Goal: Task Accomplishment & Management: Use online tool/utility

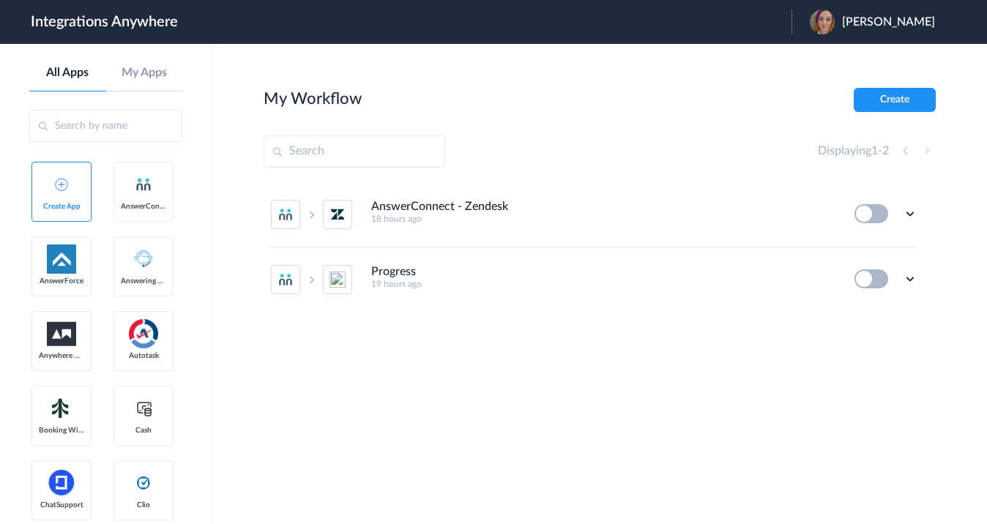
click at [807, 22] on header "Integrations Anywhere Launch Account [PERSON_NAME] My Account Logout" at bounding box center [493, 22] width 987 height 44
click at [765, 17] on header "Integrations Anywhere Launch Account [PERSON_NAME] My Account Logout" at bounding box center [493, 22] width 987 height 44
click at [923, 19] on span "[PERSON_NAME]" at bounding box center [888, 22] width 93 height 14
click at [972, 20] on header "Integrations Anywhere Launch Account Ren Tueller My Account Logout" at bounding box center [493, 22] width 987 height 44
click at [976, 18] on header "Integrations Anywhere Launch Account Ren Tueller My Account Logout" at bounding box center [493, 22] width 987 height 44
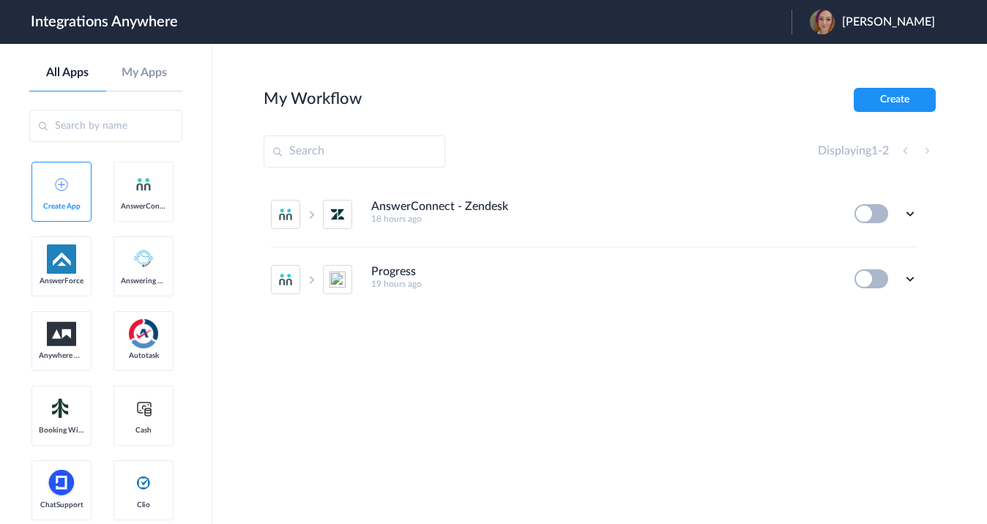
drag, startPoint x: 798, startPoint y: 20, endPoint x: 764, endPoint y: 26, distance: 34.2
click at [797, 20] on header "Integrations Anywhere Launch Account [PERSON_NAME] My Account Logout" at bounding box center [493, 22] width 987 height 44
click at [763, 26] on header "Integrations Anywhere Launch Account [PERSON_NAME] My Account Logout" at bounding box center [493, 22] width 987 height 44
click at [920, 20] on span "[PERSON_NAME]" at bounding box center [888, 22] width 93 height 14
click at [833, 58] on link "Logout" at bounding box center [817, 59] width 31 height 10
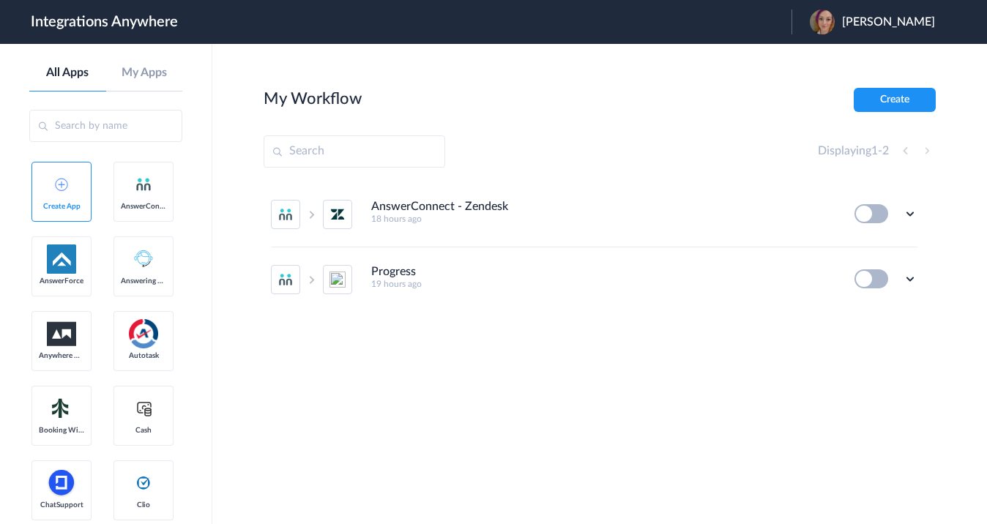
click at [815, 24] on header "Integrations Anywhere Launch Account Ren Tueller My Account Logout" at bounding box center [493, 22] width 987 height 44
click at [916, 23] on span "Ren Tueller" at bounding box center [888, 22] width 93 height 14
click at [774, 20] on header "Integrations Anywhere Launch Account Ren Tueller My Account Logout" at bounding box center [493, 22] width 987 height 44
click at [502, 231] on li "AnswerConnect - Zendesk 18 hours ago Edit Task history Delete" at bounding box center [594, 214] width 646 height 65
click at [405, 278] on h4 "Progress" at bounding box center [393, 272] width 45 height 14
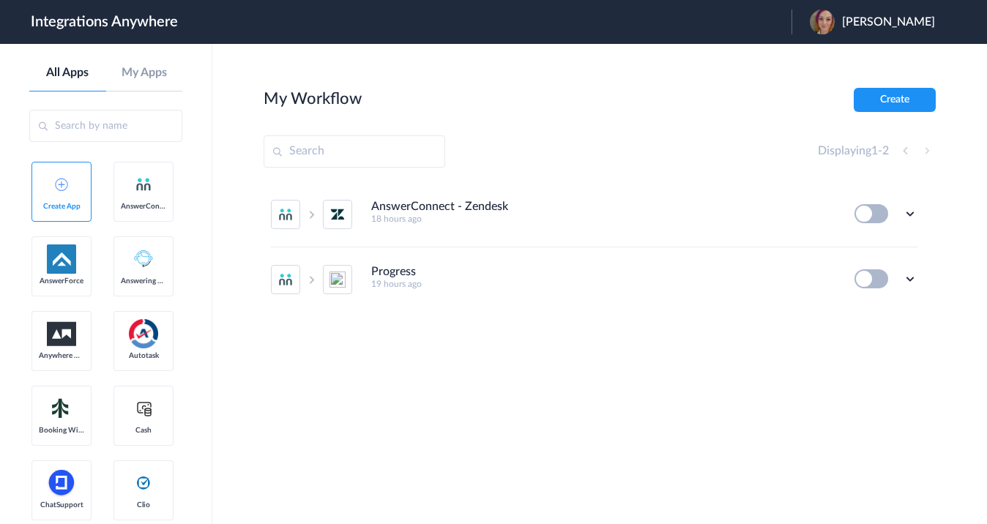
click at [927, 147] on div "Displaying 1 - 2" at bounding box center [877, 151] width 118 height 18
click at [901, 152] on div "Displaying 1 - 2" at bounding box center [877, 151] width 118 height 18
click at [150, 74] on link "My Apps" at bounding box center [144, 73] width 77 height 14
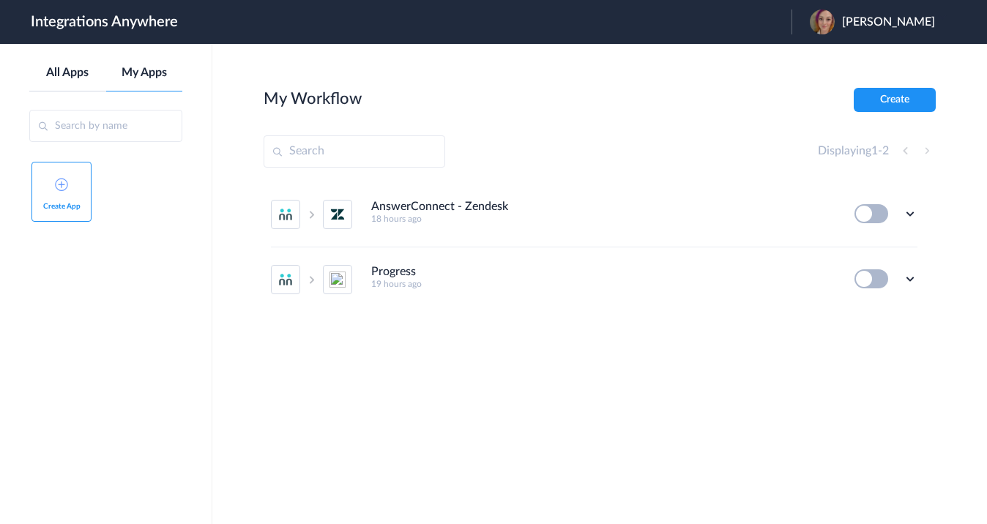
click at [72, 71] on link "All Apps" at bounding box center [67, 73] width 77 height 14
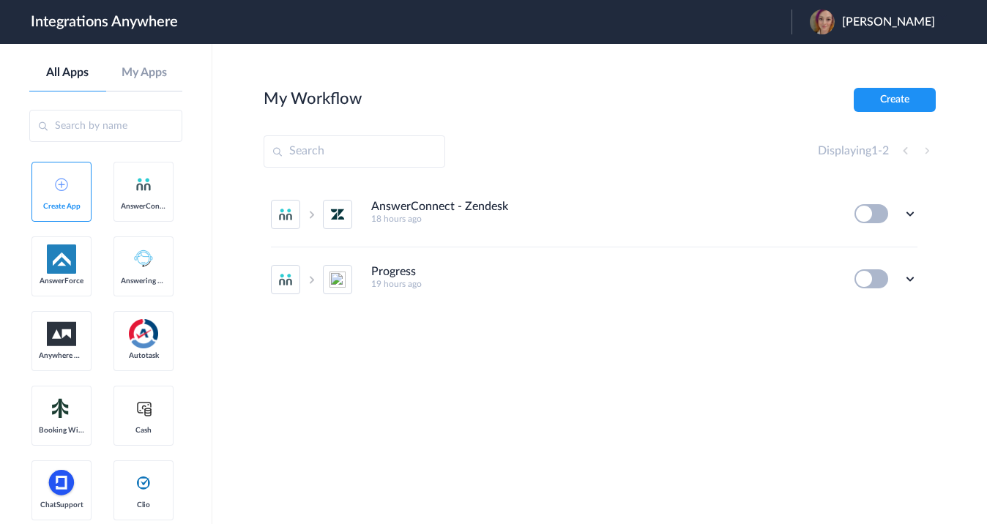
click at [921, 21] on span "[PERSON_NAME]" at bounding box center [888, 22] width 93 height 14
click at [833, 54] on link "Logout" at bounding box center [817, 59] width 31 height 10
click at [741, 20] on span "Launch Account" at bounding box center [731, 22] width 83 height 12
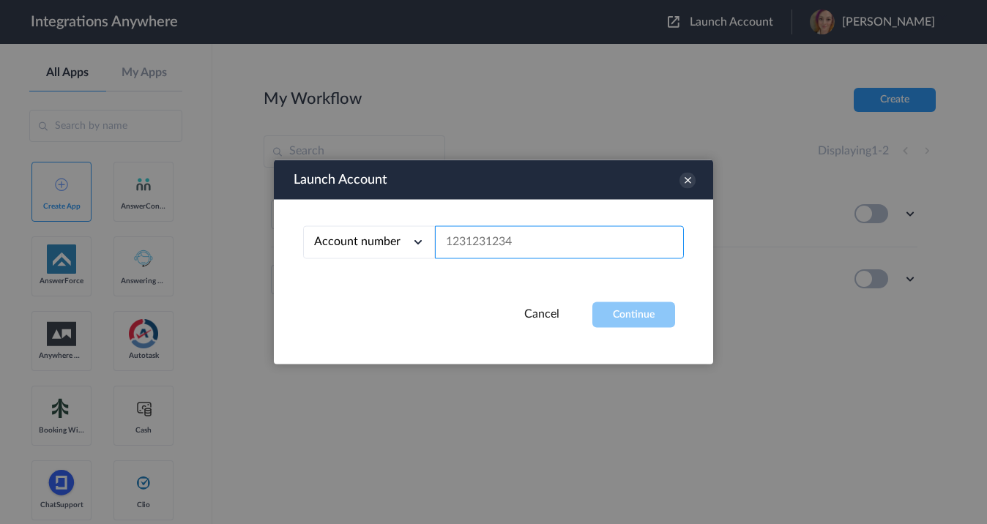
paste input "8667996998"
type input "8667996998"
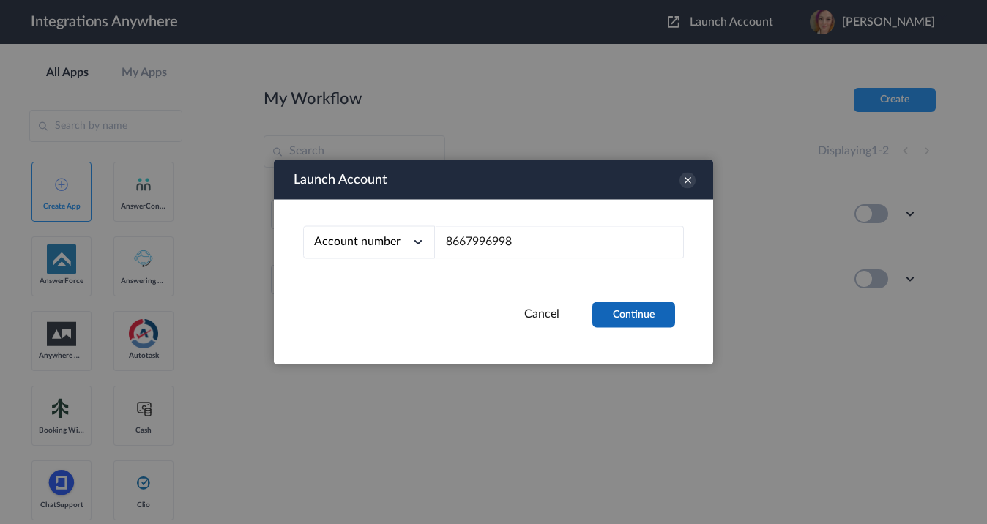
click at [640, 324] on button "Continue" at bounding box center [633, 315] width 83 height 26
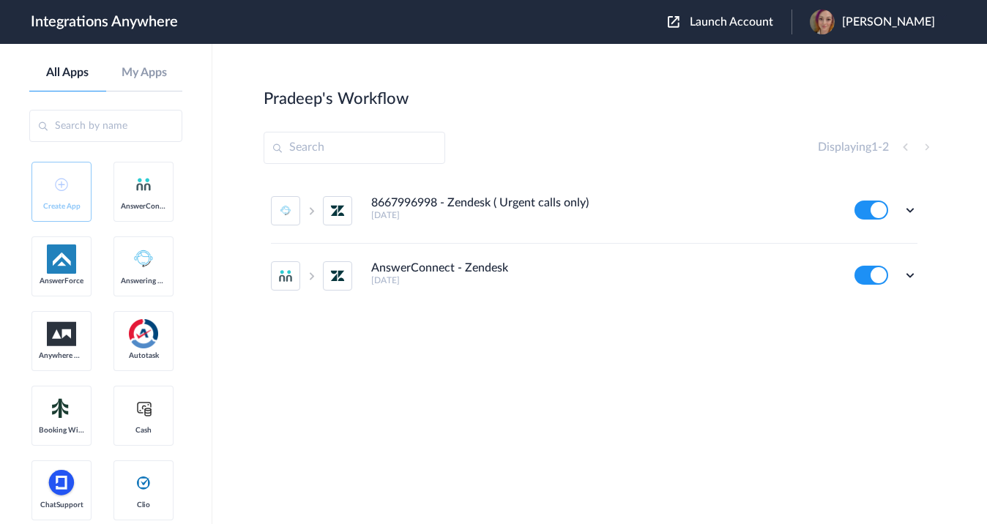
click at [753, 272] on div "AnswerConnect - Zendesk [DATE]" at bounding box center [602, 273] width 463 height 24
click at [911, 276] on icon at bounding box center [910, 275] width 15 height 15
click at [894, 305] on li "Edit" at bounding box center [869, 309] width 95 height 27
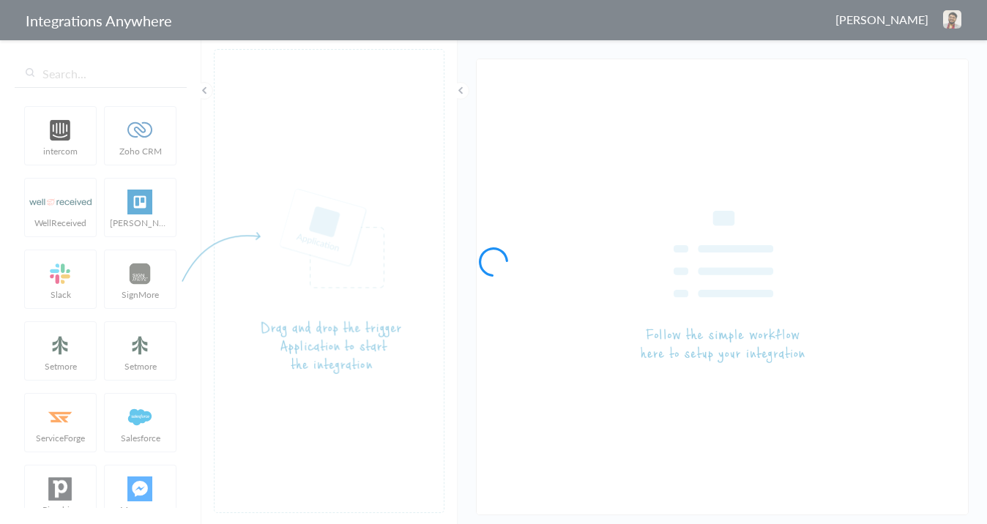
type input "AnswerConnect - Zendesk"
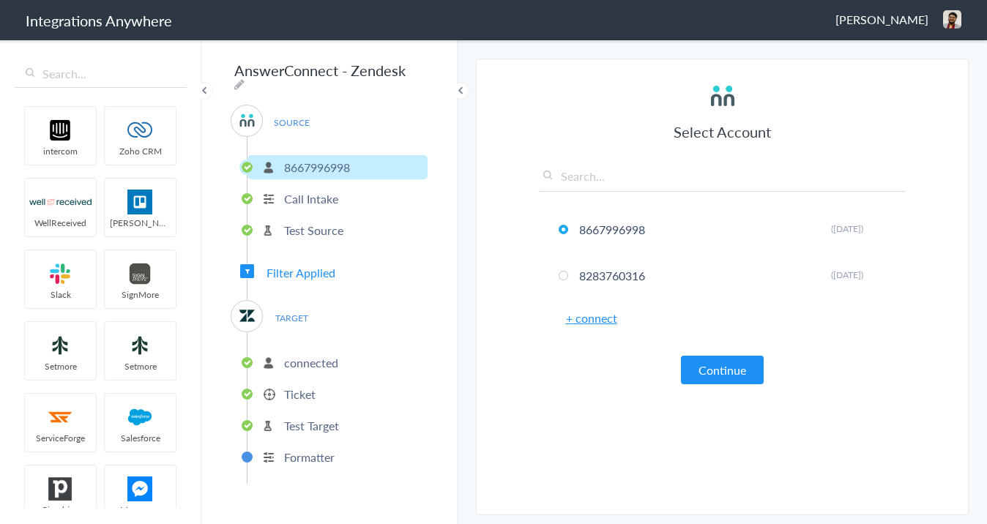
click at [271, 269] on span "Filter Applied" at bounding box center [300, 272] width 69 height 17
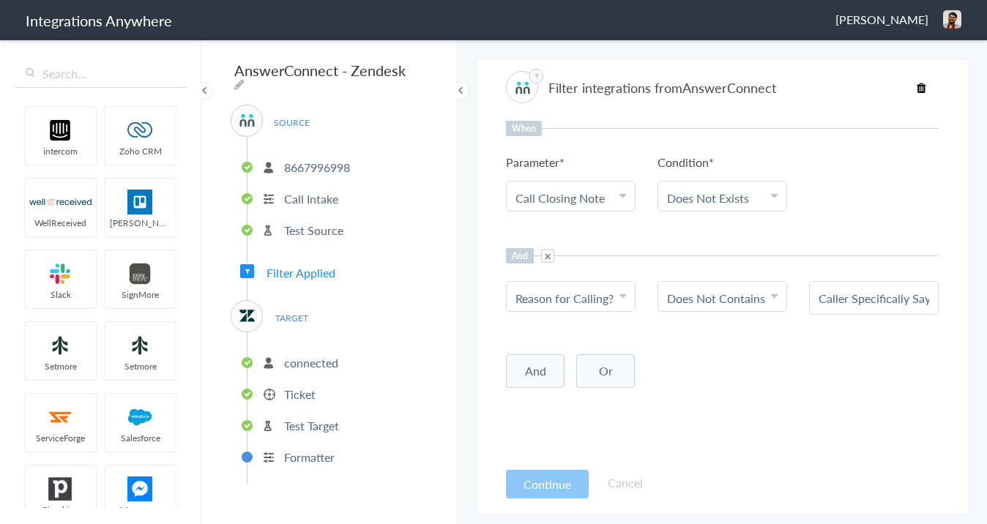
click at [467, 93] on span at bounding box center [461, 91] width 18 height 18
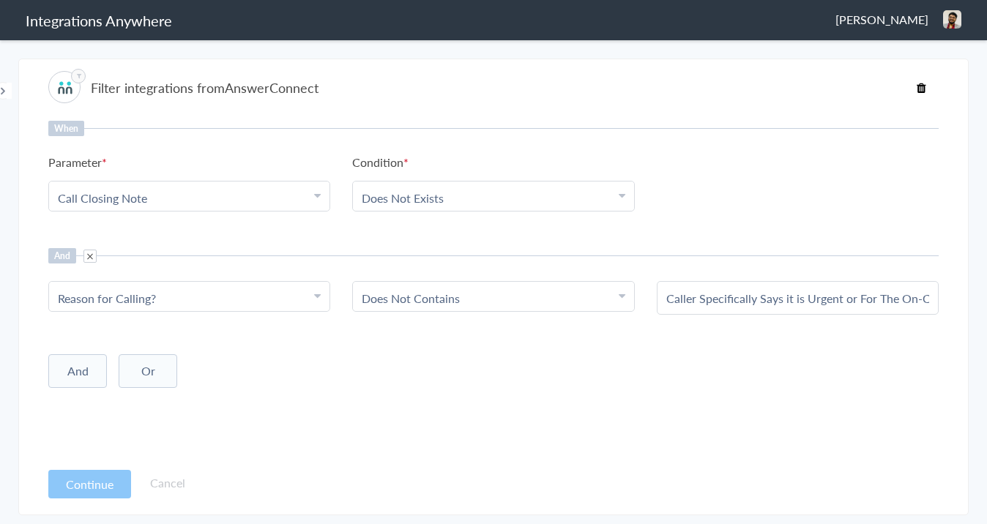
click at [6, 89] on span at bounding box center [3, 91] width 18 height 18
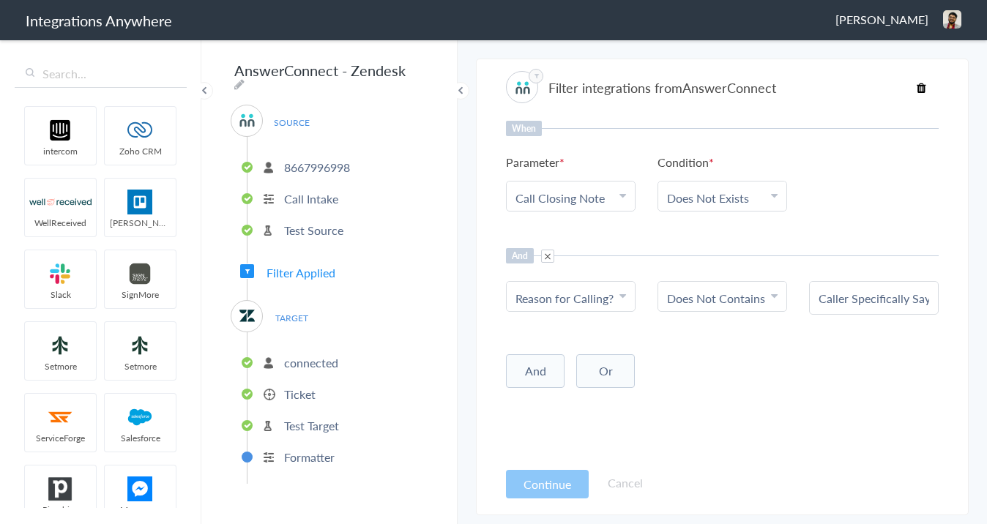
click at [305, 195] on p "Call Intake" at bounding box center [311, 198] width 54 height 17
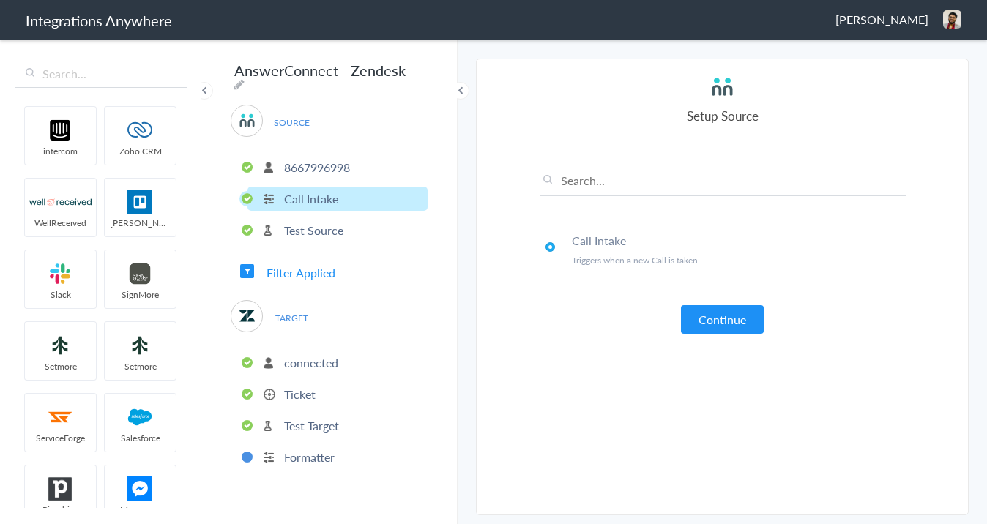
click at [306, 225] on p "Test Source" at bounding box center [313, 230] width 59 height 17
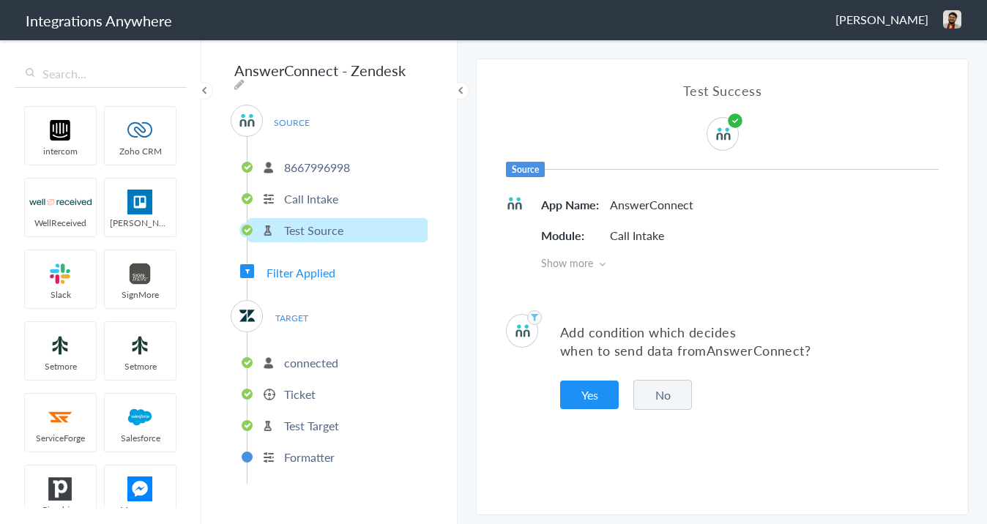
click at [310, 356] on p "connected" at bounding box center [311, 362] width 54 height 17
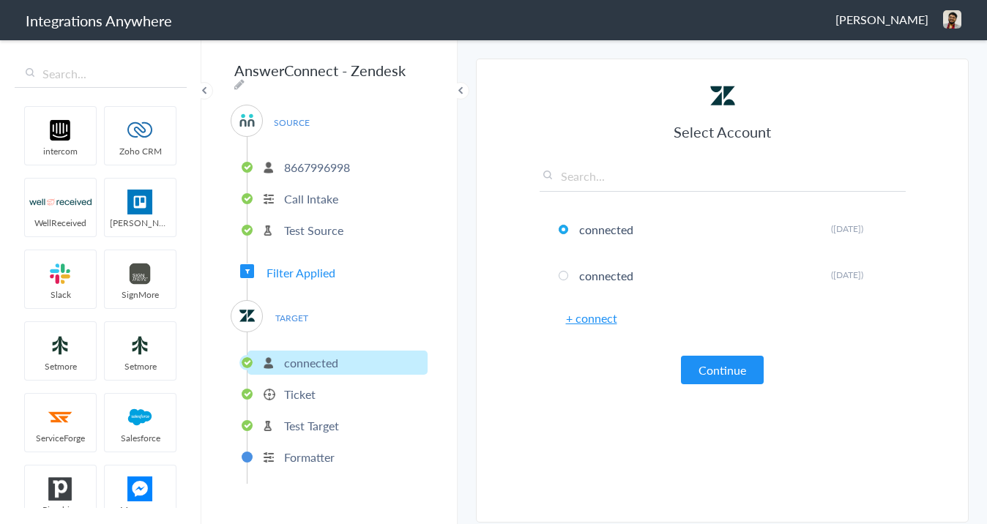
click at [303, 388] on p "Ticket" at bounding box center [299, 394] width 31 height 17
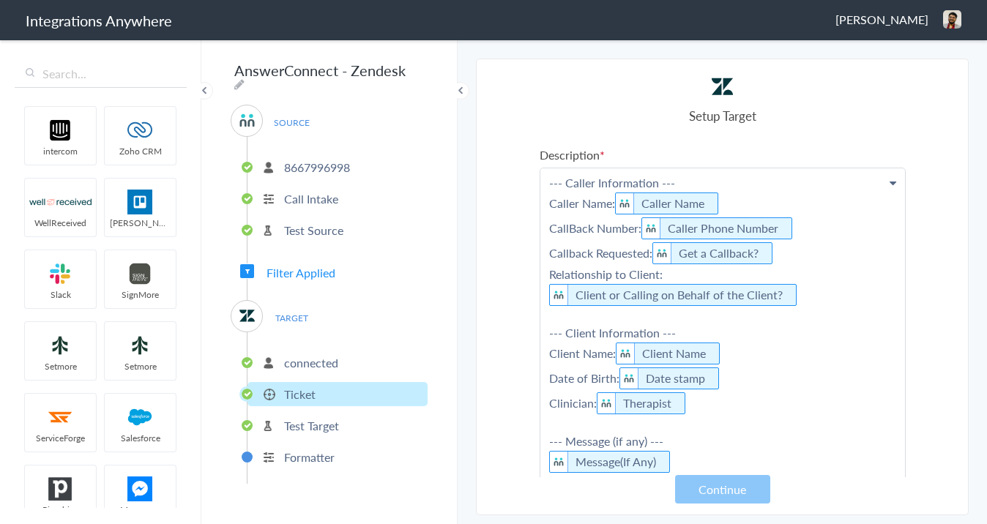
click at [329, 266] on span "Filter Applied" at bounding box center [300, 272] width 69 height 17
